Goal: Task Accomplishment & Management: Use online tool/utility

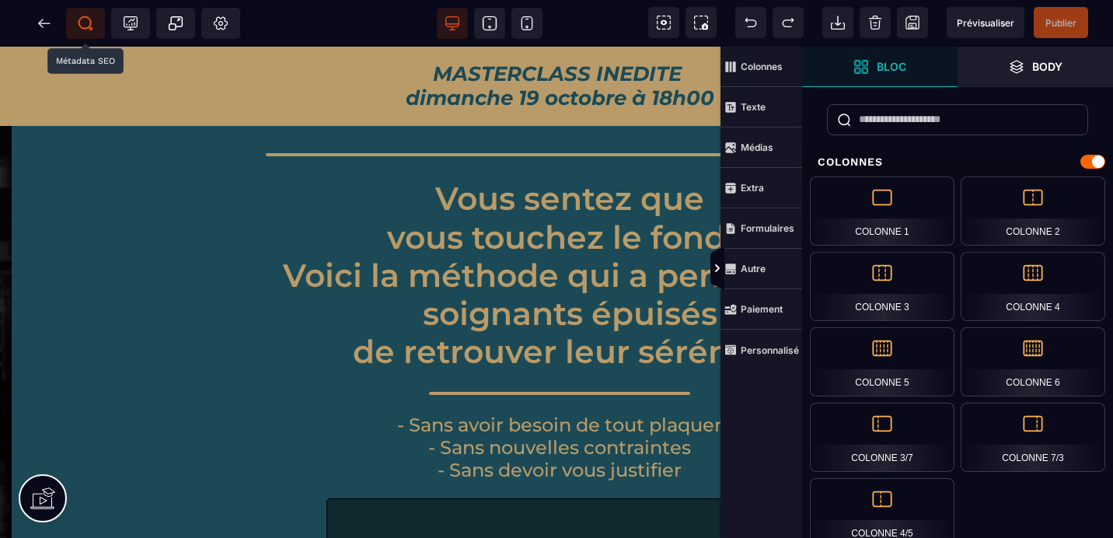
click at [83, 18] on icon at bounding box center [86, 24] width 16 height 16
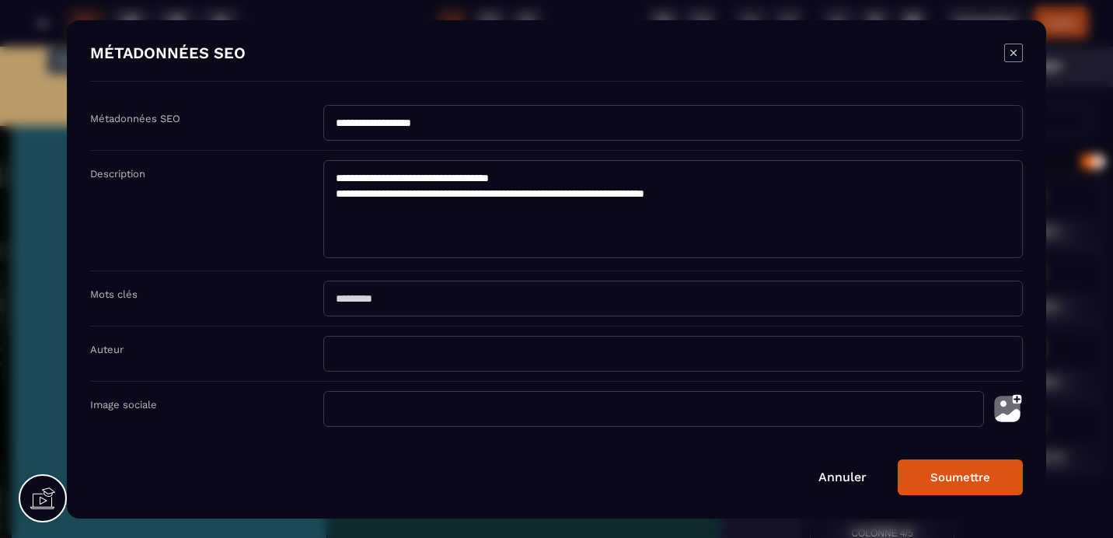
click at [991, 479] on button "Soumettre" at bounding box center [960, 477] width 125 height 36
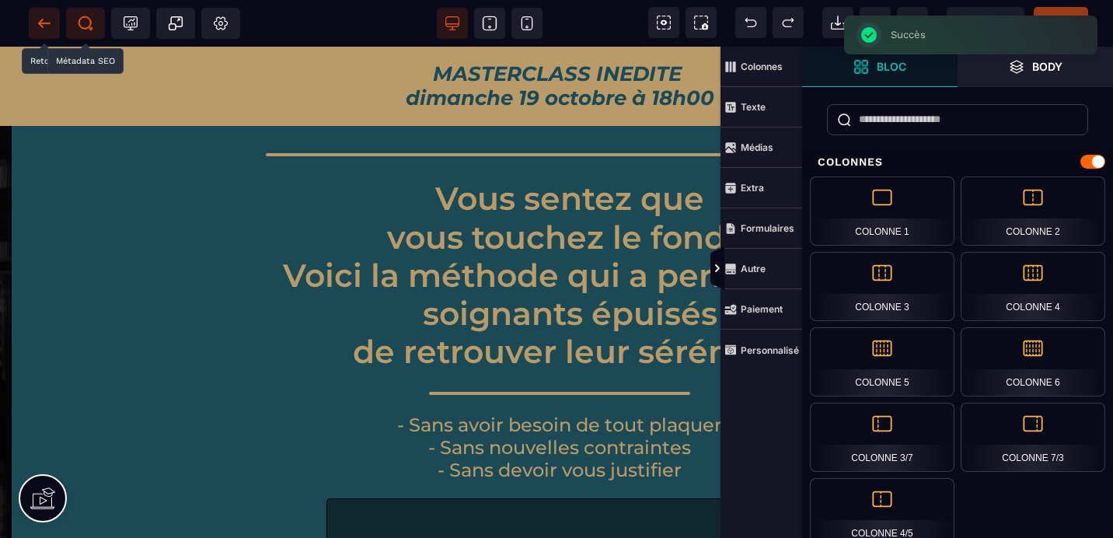
click at [42, 19] on icon at bounding box center [40, 23] width 5 height 9
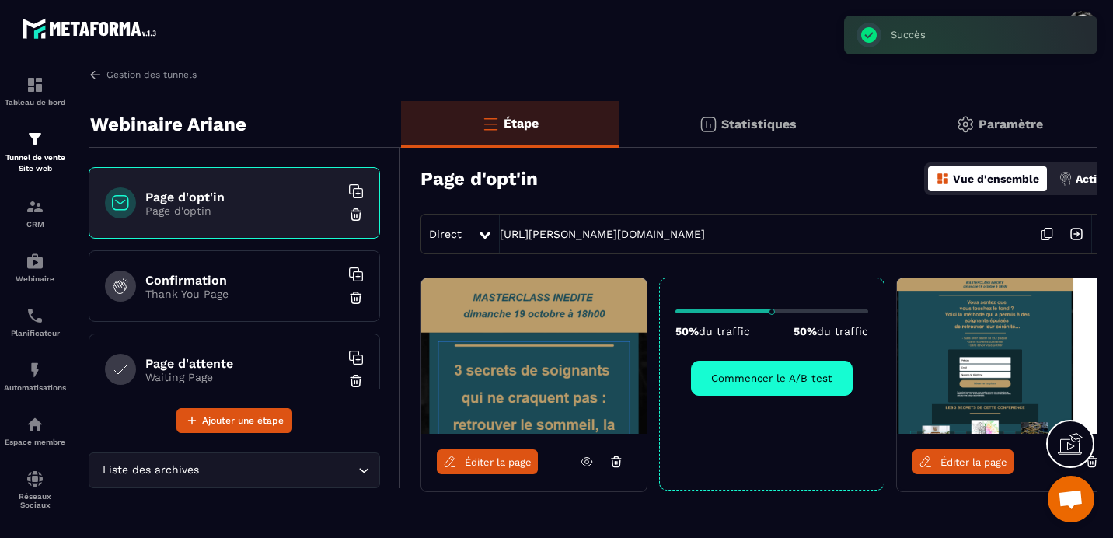
click at [1047, 235] on icon at bounding box center [1047, 234] width 30 height 30
